Goal: Check status: Check status

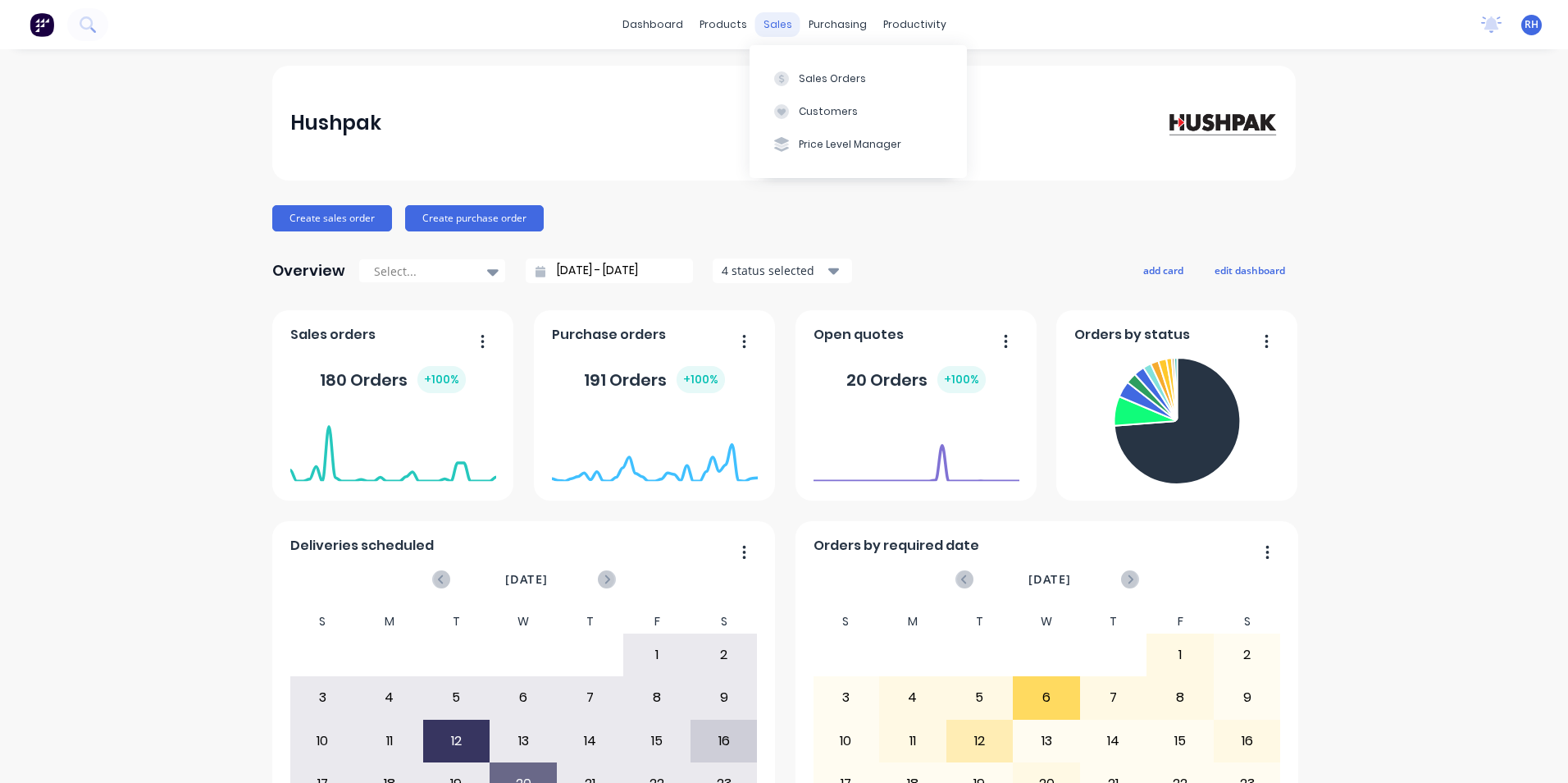
click at [770, 25] on div "sales" at bounding box center [778, 24] width 45 height 25
click at [830, 84] on div "Sales Orders" at bounding box center [832, 79] width 68 height 15
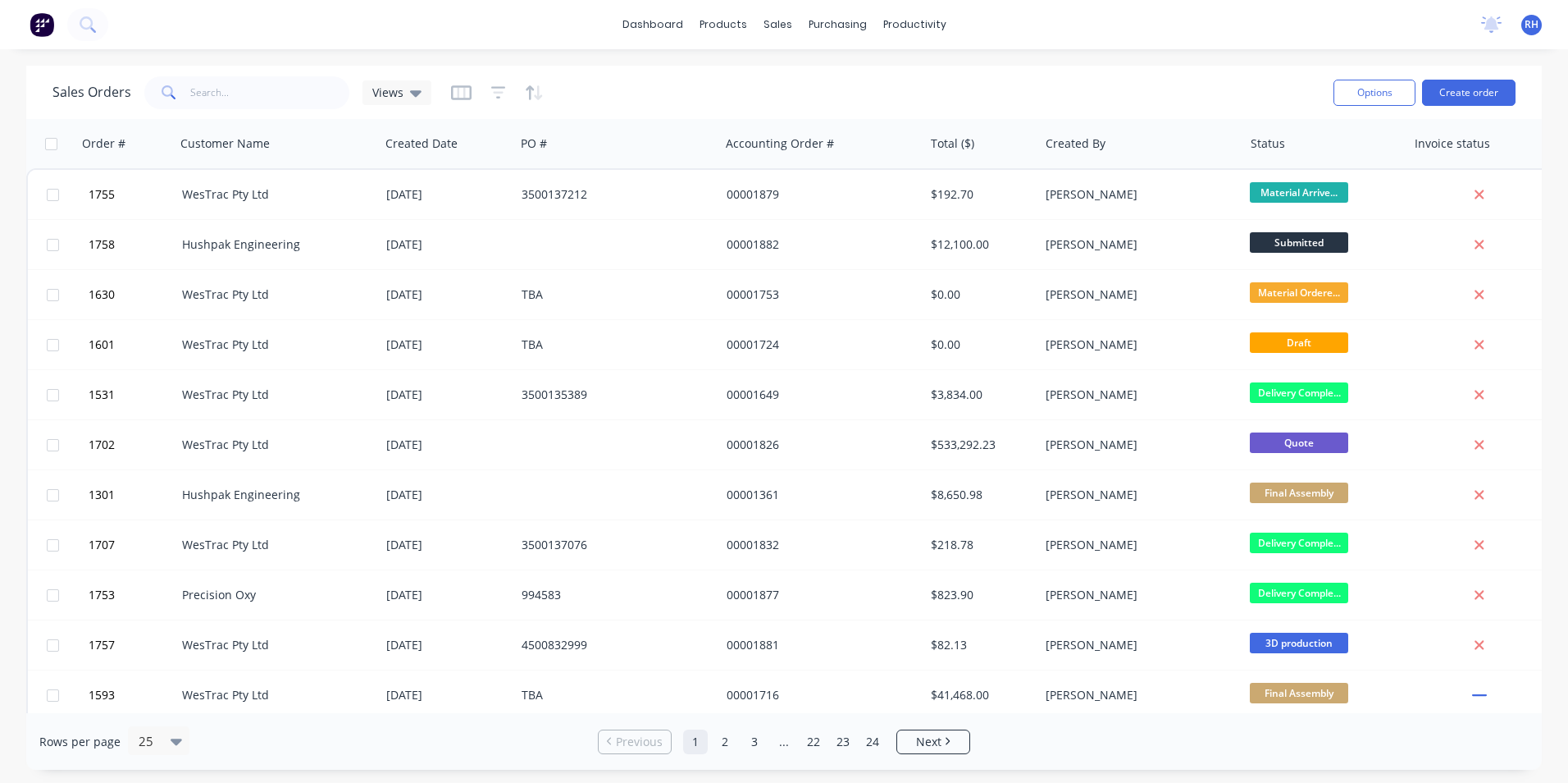
click at [153, 32] on div "dashboard products sales purchasing productivity dashboard products Product Cat…" at bounding box center [784, 24] width 1568 height 49
click at [149, 32] on div "dashboard products sales purchasing productivity dashboard products Product Cat…" at bounding box center [784, 24] width 1568 height 49
click at [119, 31] on div "dashboard products sales purchasing productivity dashboard products Product Cat…" at bounding box center [784, 24] width 1568 height 49
click at [817, 81] on div "Sales Orders" at bounding box center [838, 79] width 68 height 15
click at [146, 29] on div "dashboard products sales purchasing productivity dashboard products Product Cat…" at bounding box center [784, 24] width 1568 height 49
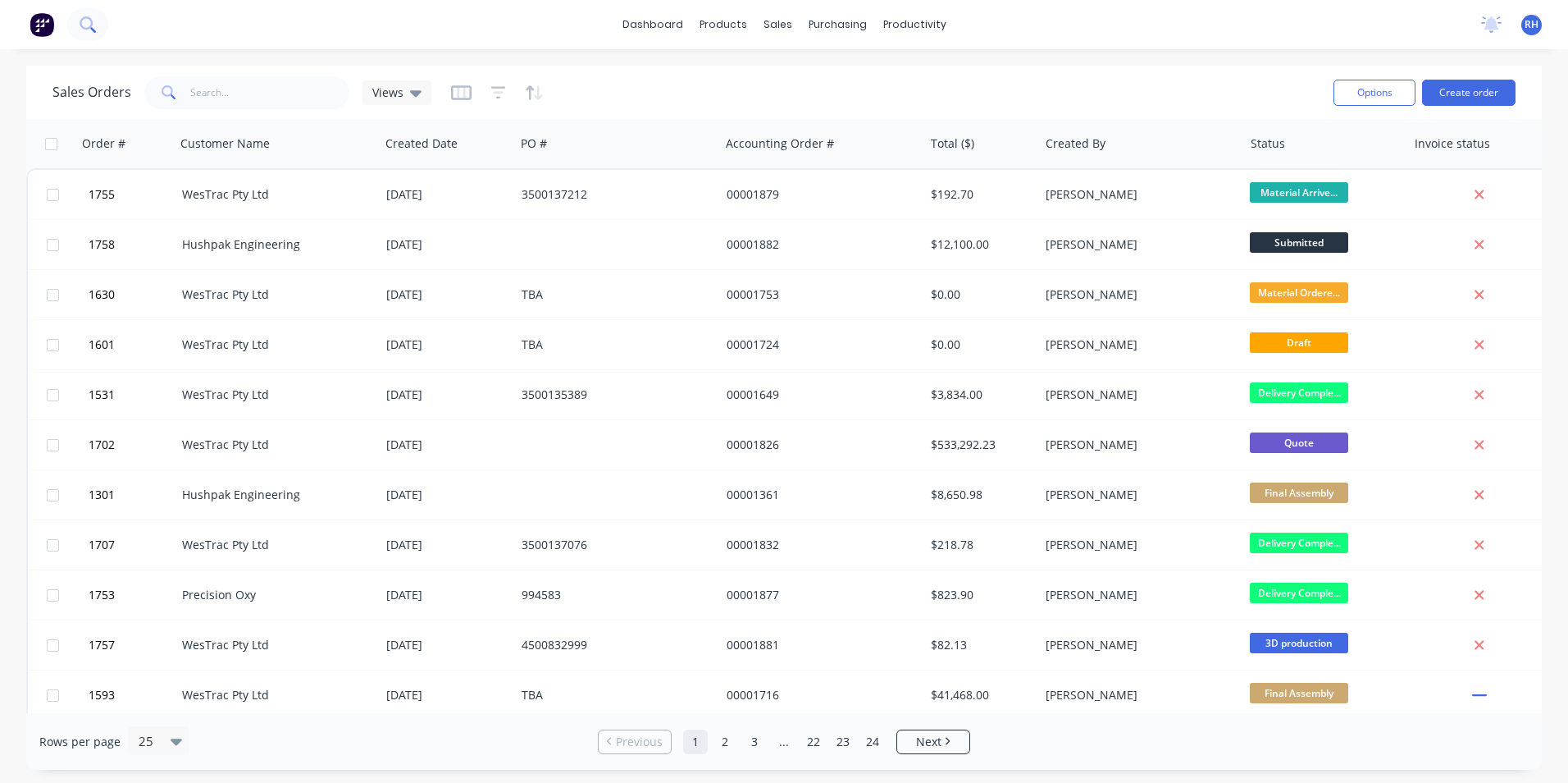
click at [94, 26] on icon at bounding box center [87, 24] width 16 height 16
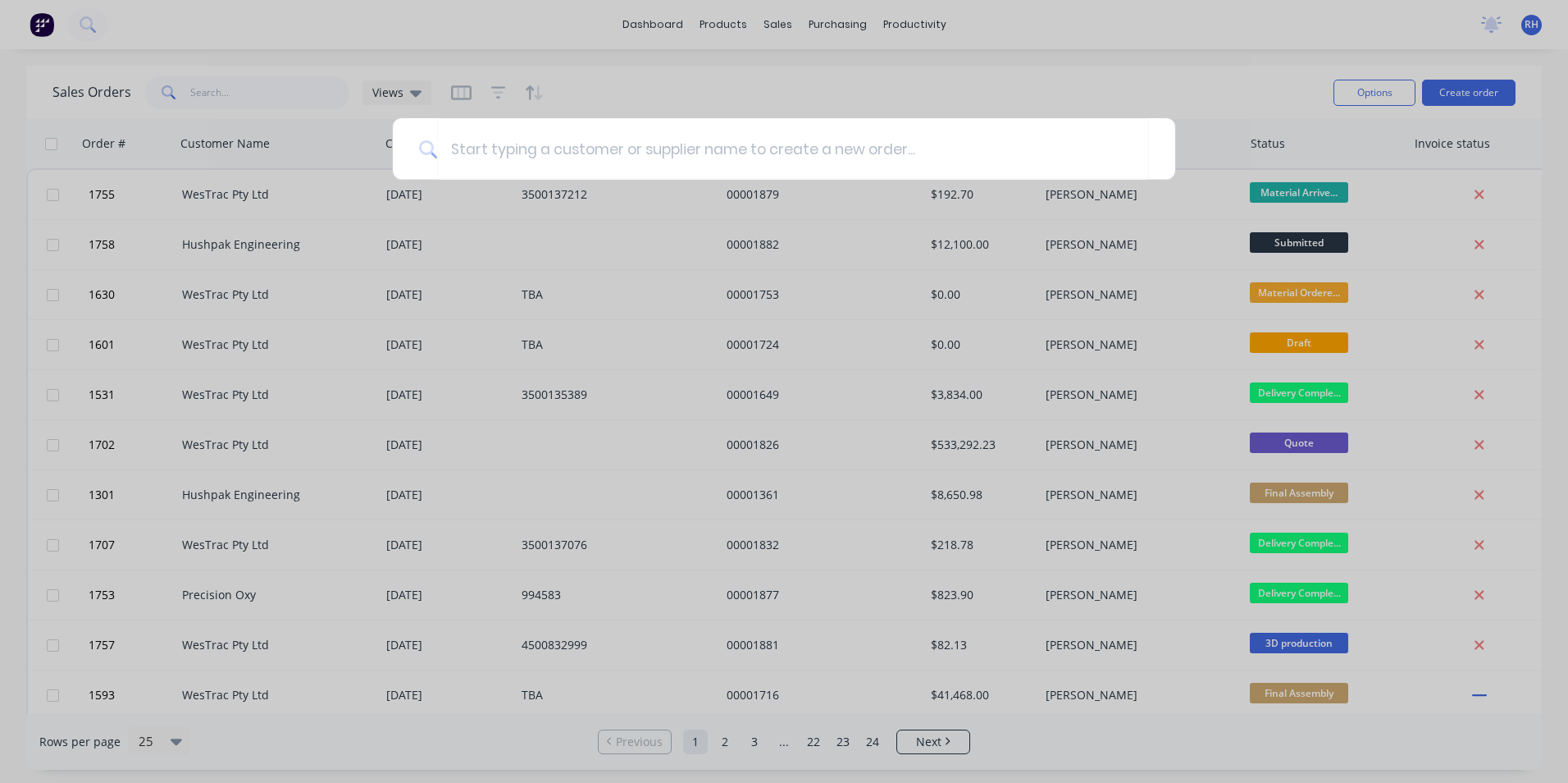
click at [197, 98] on div at bounding box center [784, 392] width 1568 height 783
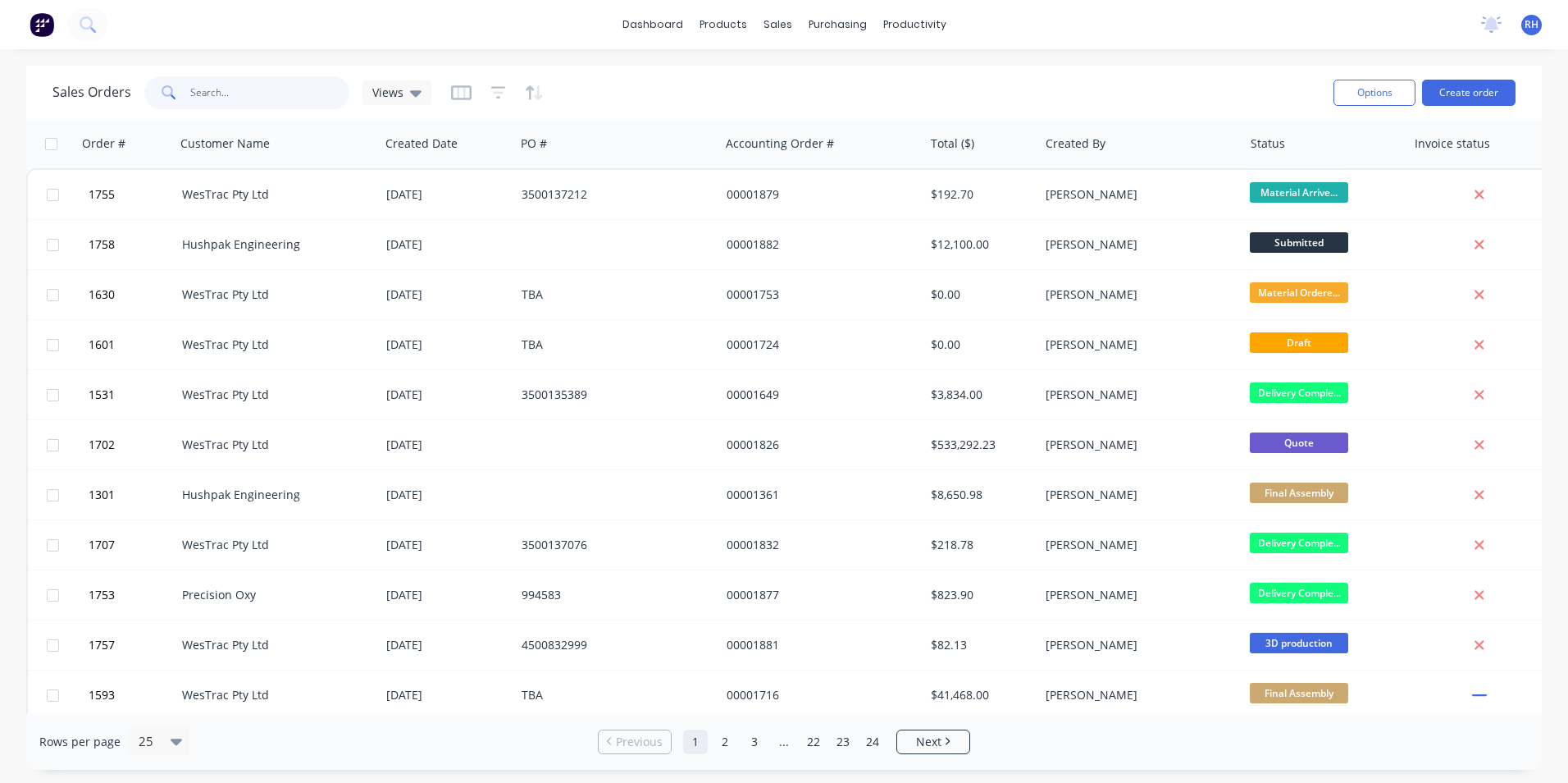
click at [250, 96] on input "text" at bounding box center [270, 92] width 159 height 32
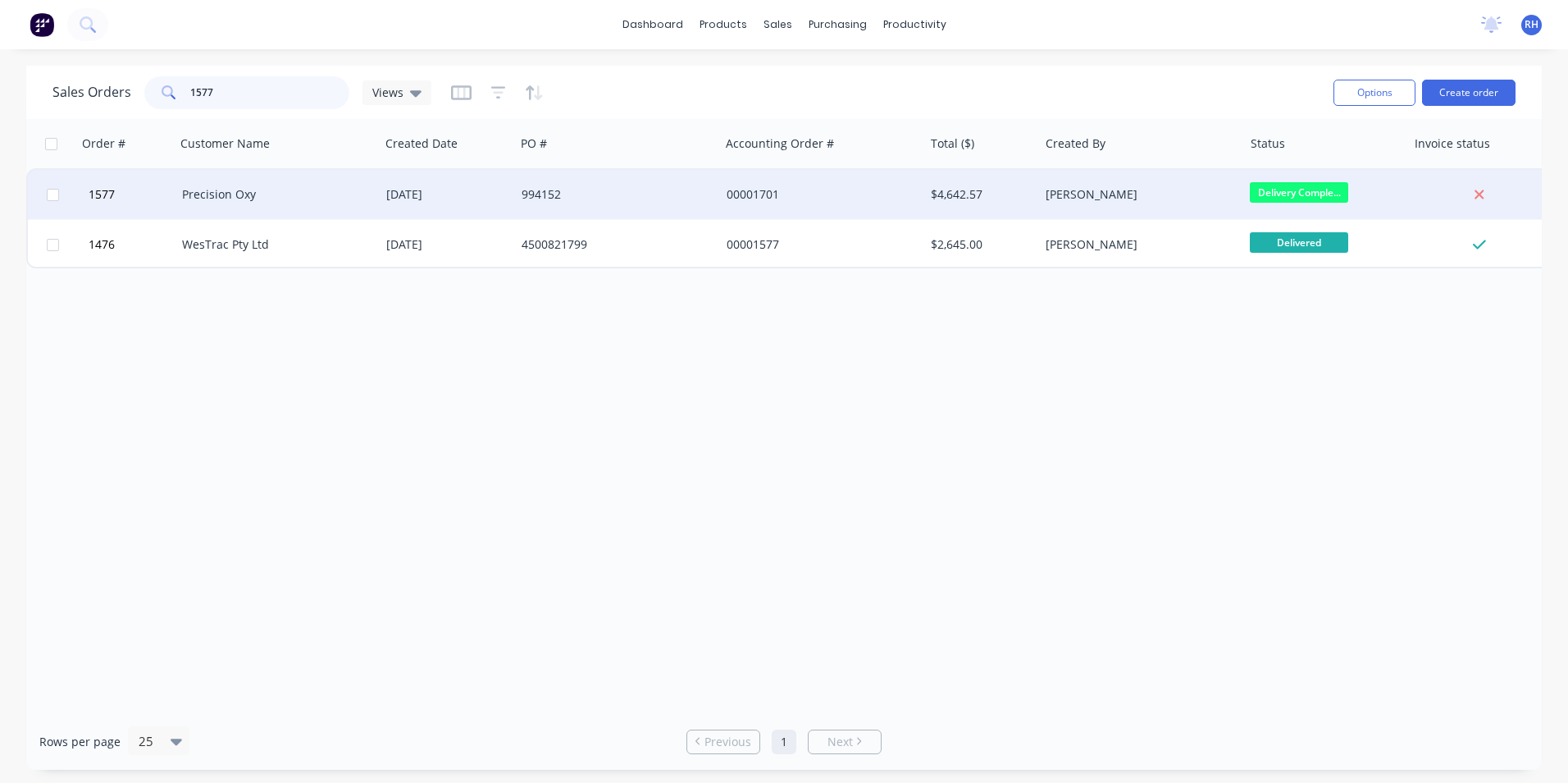
type input "1577"
click at [285, 194] on div "Precision Oxy" at bounding box center [273, 195] width 182 height 17
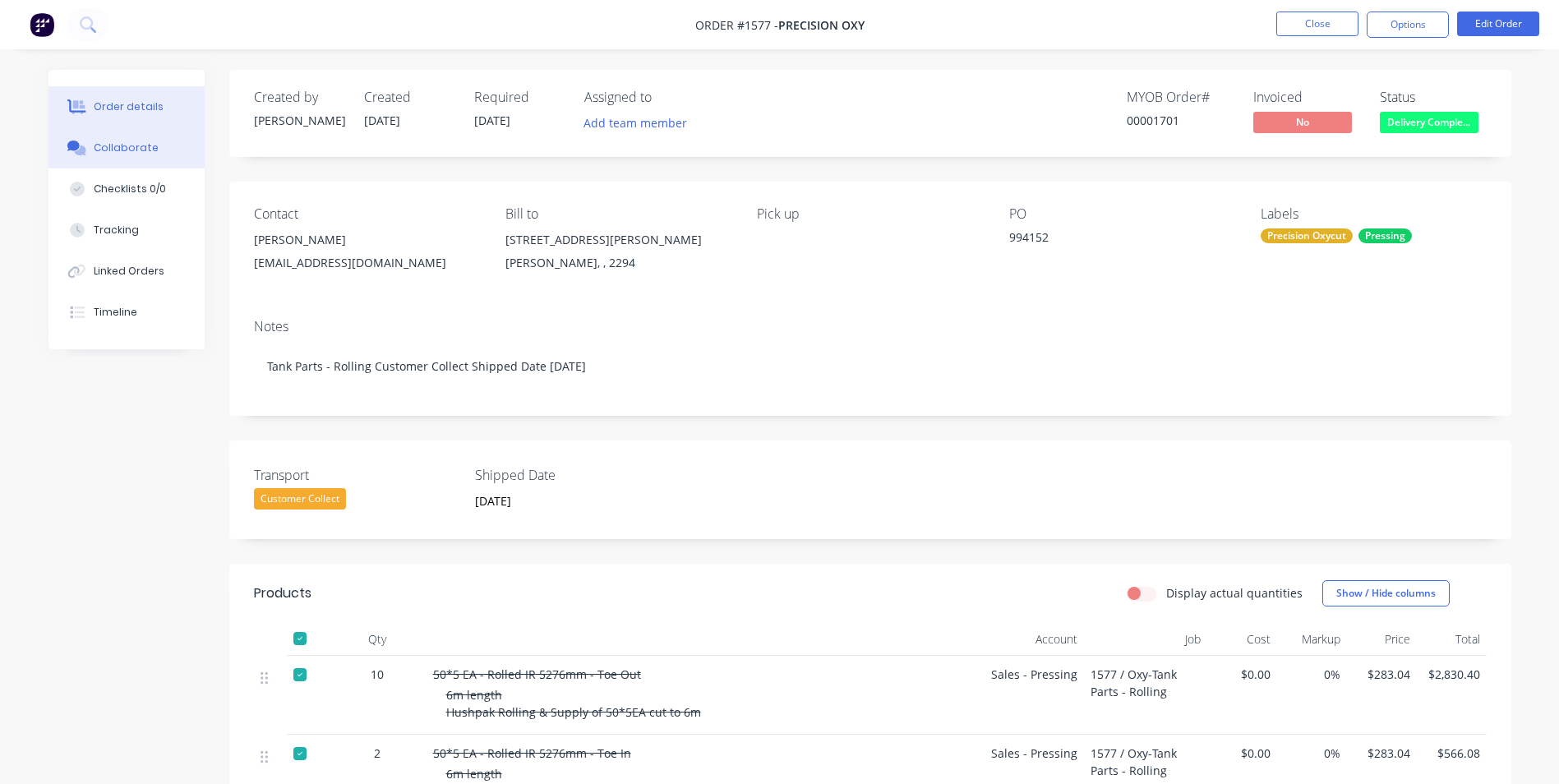
click at [128, 152] on div "Collaborate" at bounding box center [126, 148] width 65 height 15
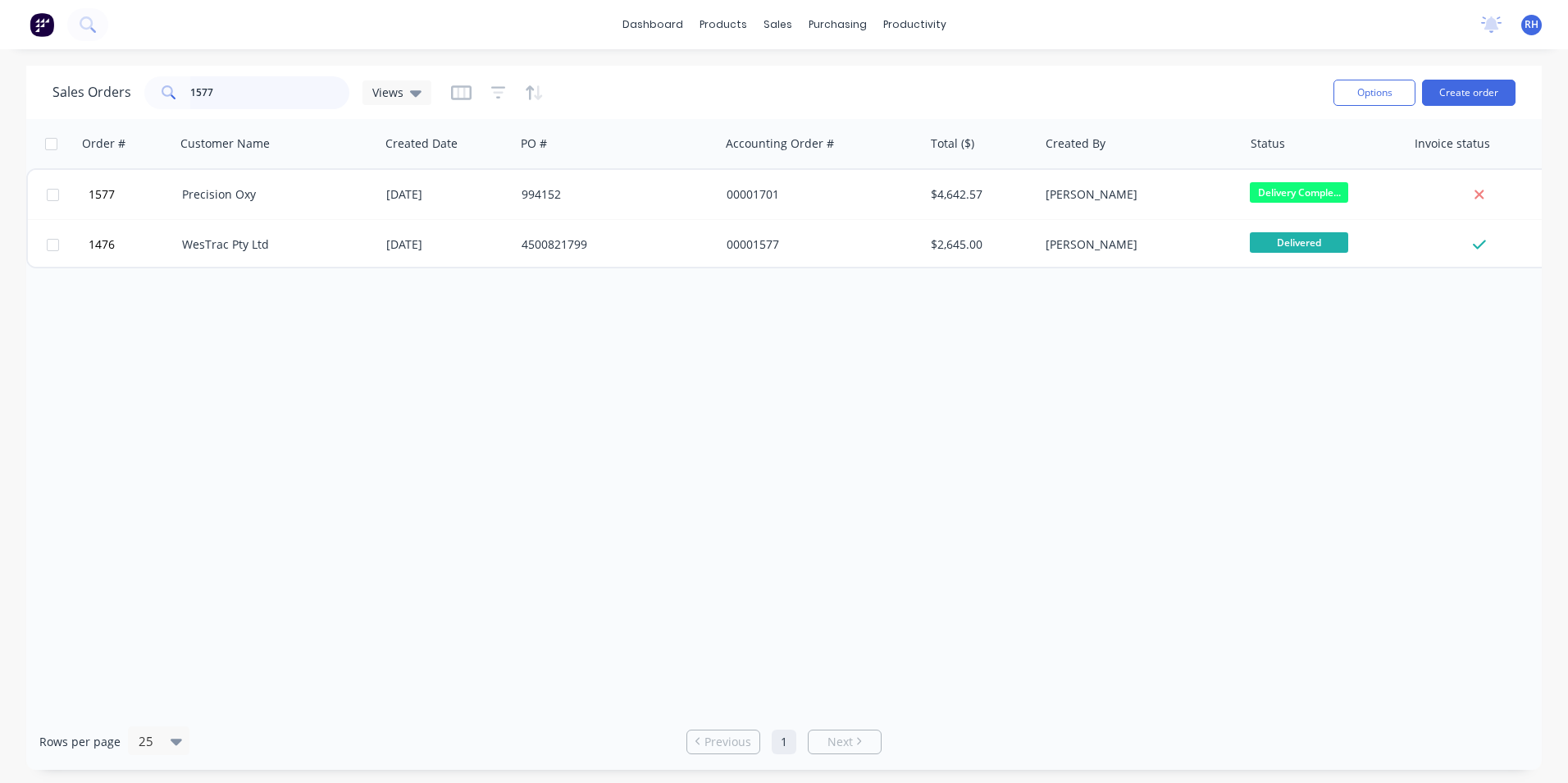
click at [245, 93] on input "1577" at bounding box center [270, 92] width 159 height 32
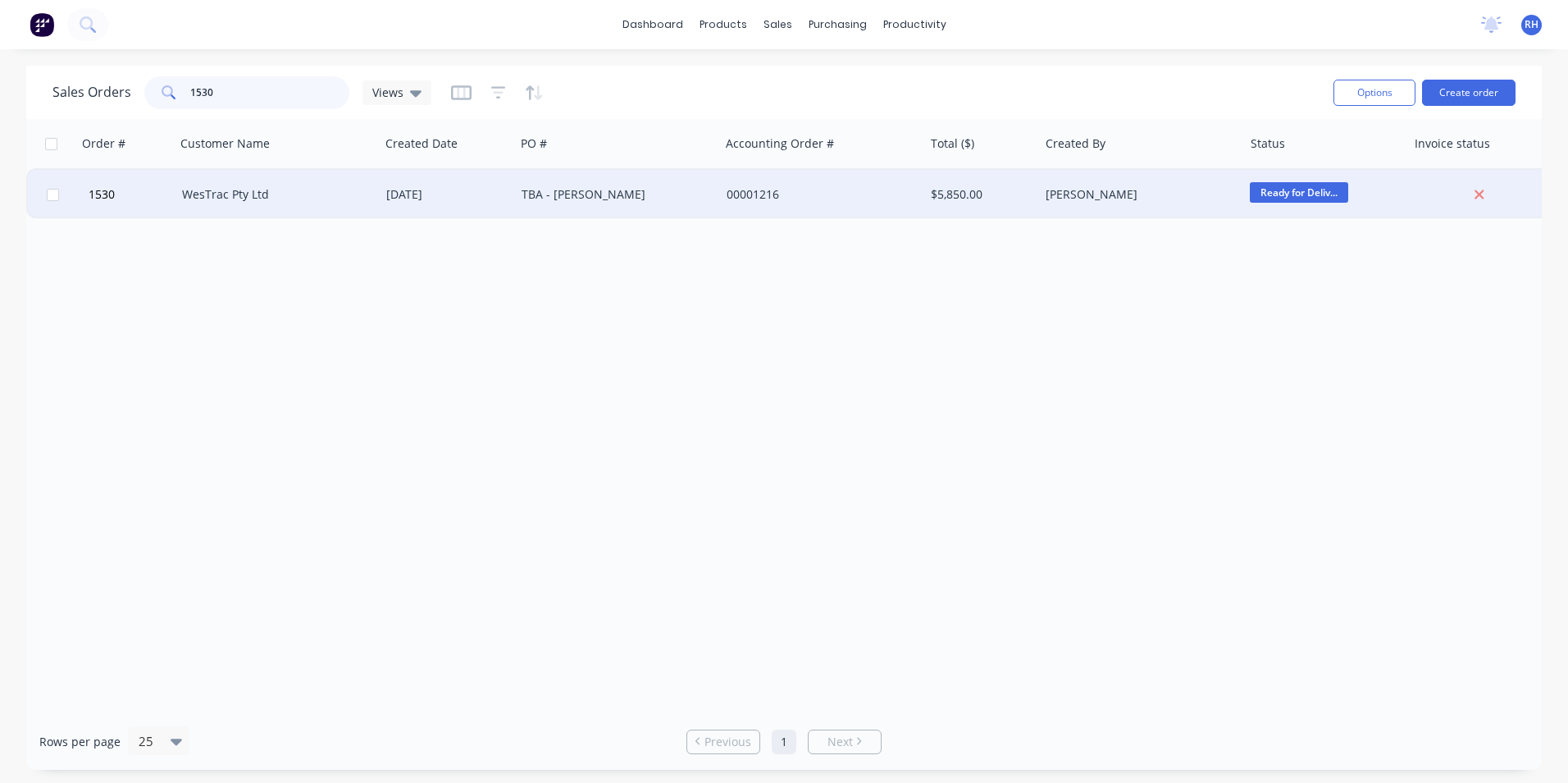
type input "1530"
click at [287, 188] on div "WesTrac Pty Ltd" at bounding box center [273, 195] width 182 height 17
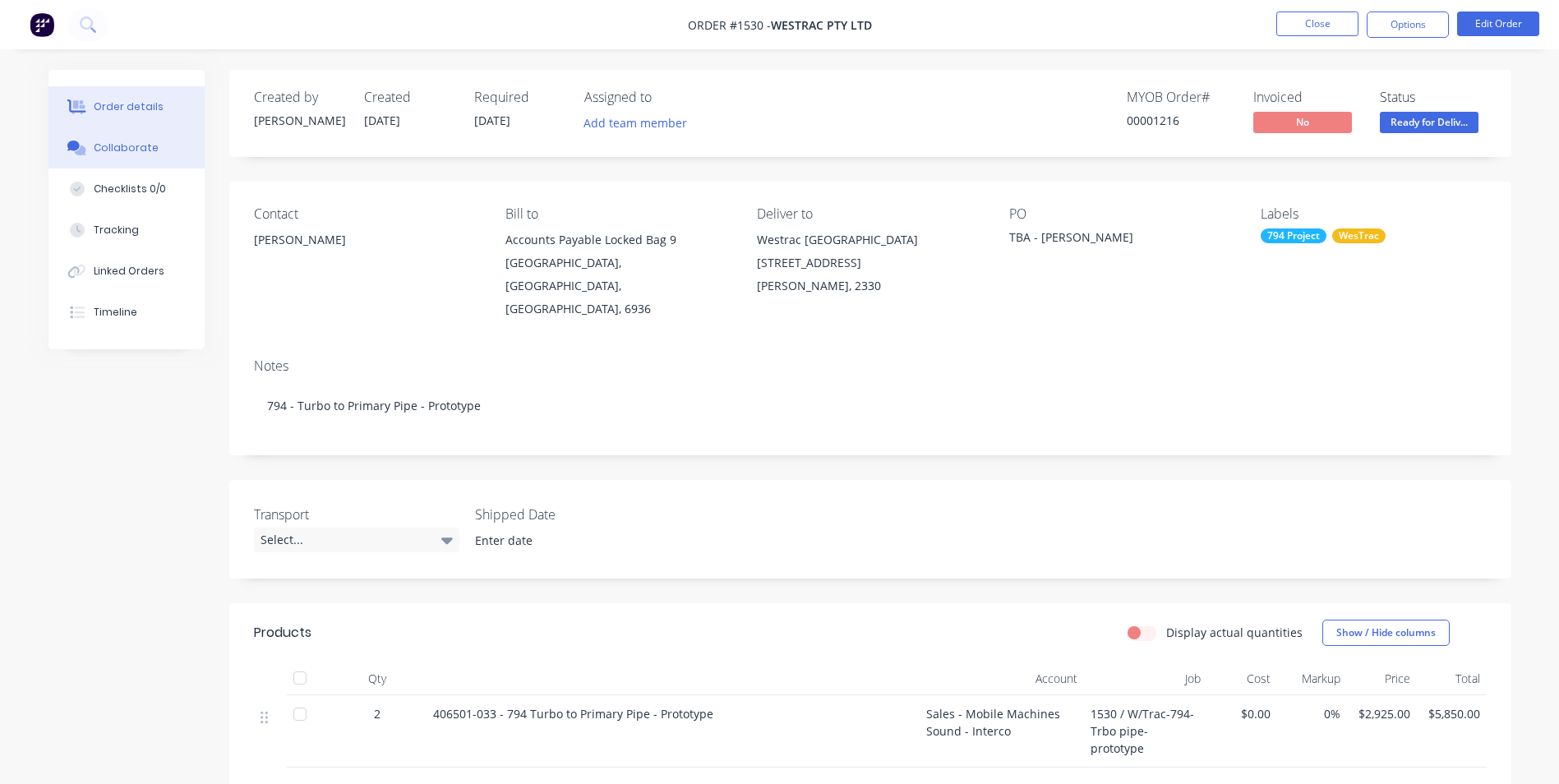
click at [150, 158] on button "Collaborate" at bounding box center [126, 148] width 156 height 41
